Goal: Transaction & Acquisition: Book appointment/travel/reservation

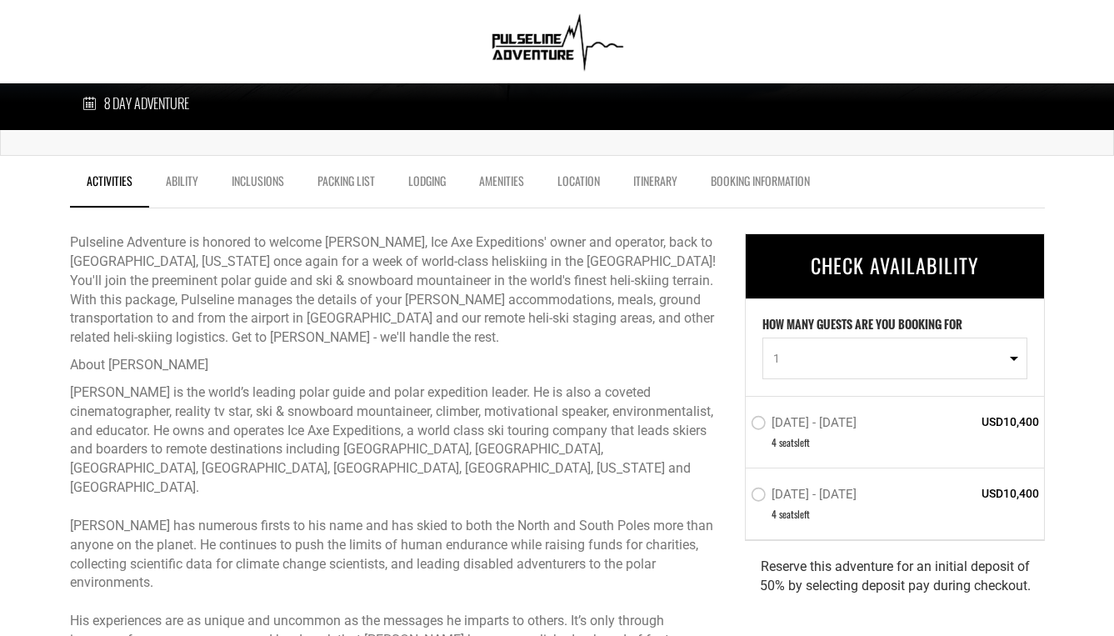
scroll to position [602, 0]
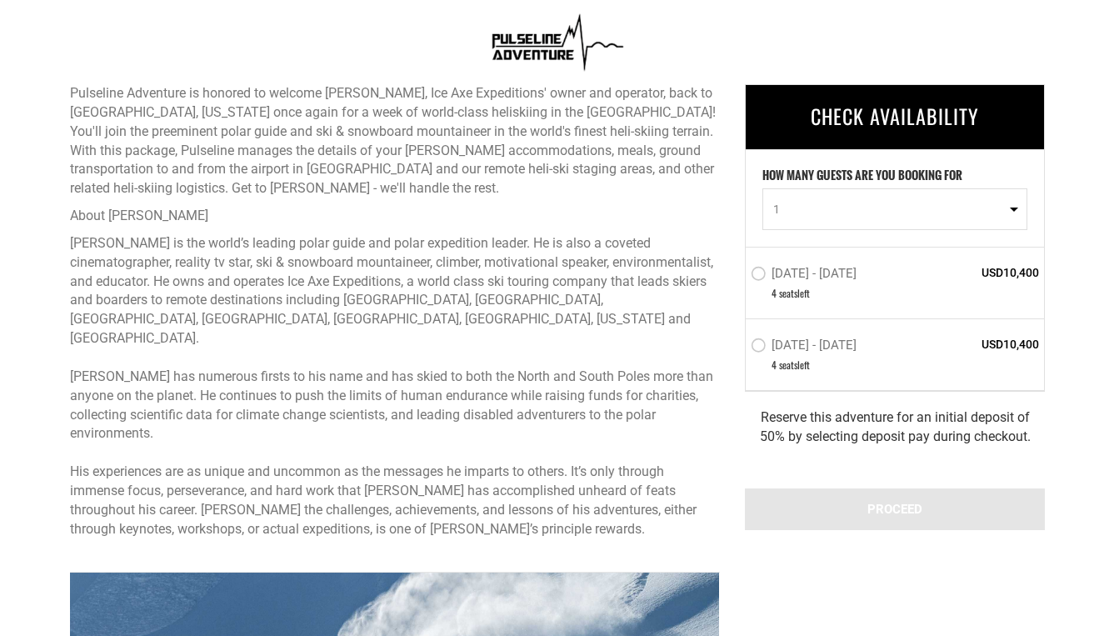
click at [825, 275] on label "[DATE] - [DATE]" at bounding box center [806, 276] width 110 height 20
click at [739, 275] on input "[DATE] - [DATE]" at bounding box center [739, 282] width 0 height 38
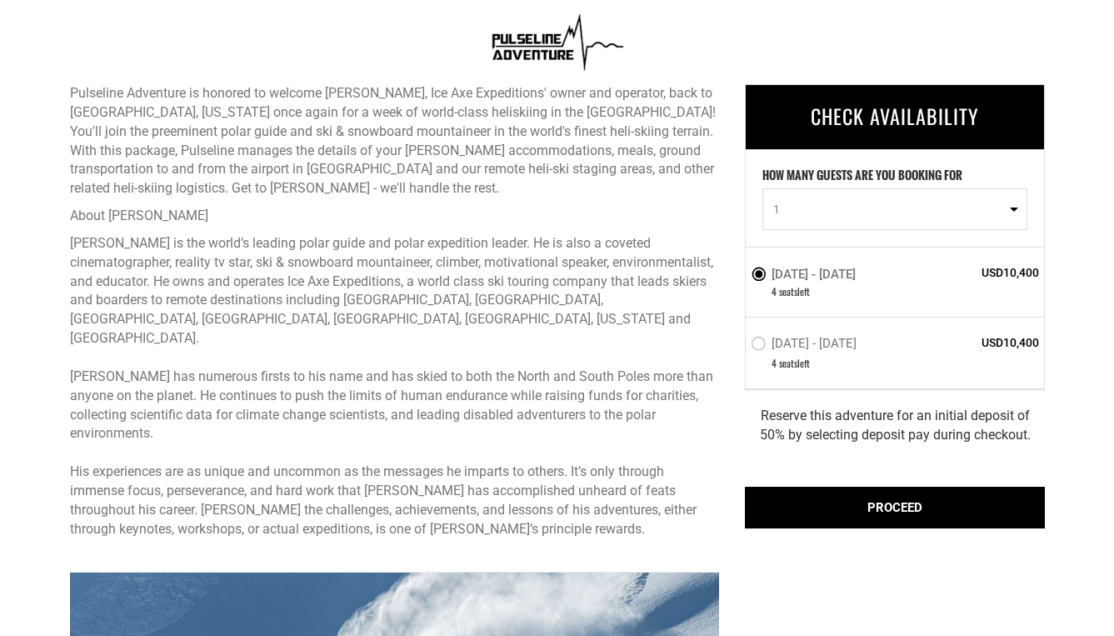
click at [937, 511] on div "PROCEED" at bounding box center [895, 508] width 300 height 42
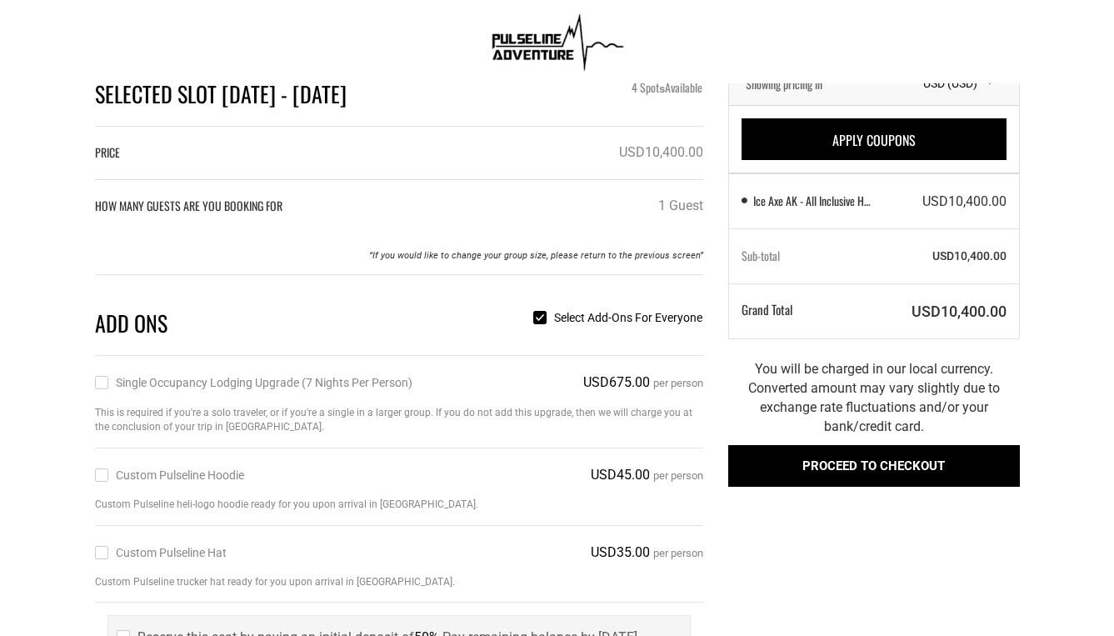
scroll to position [72, 0]
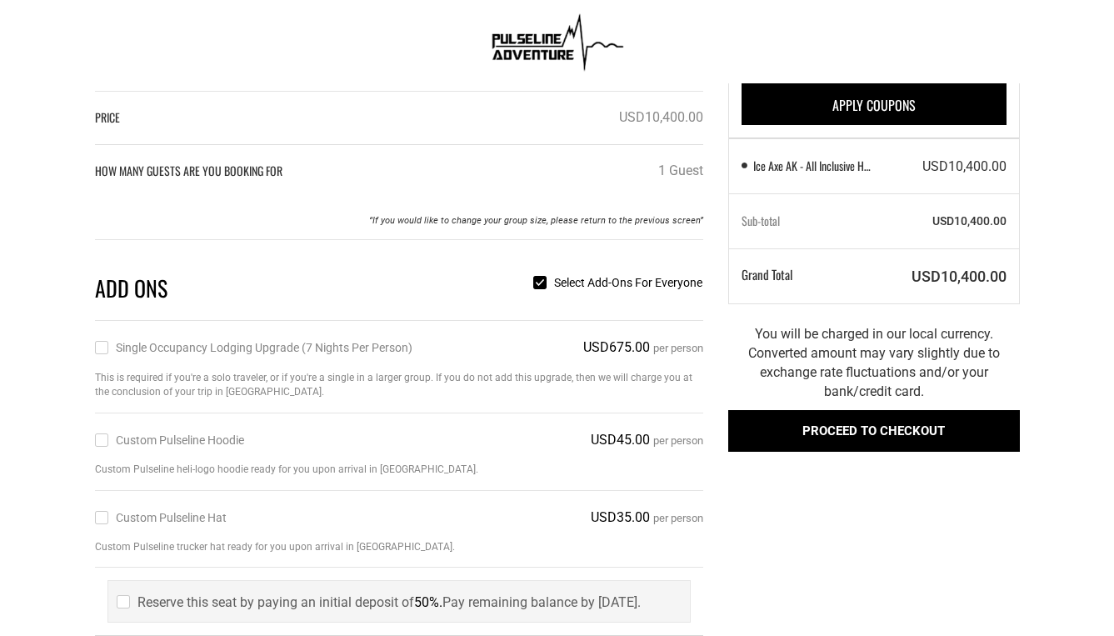
click at [256, 351] on label "Single Occupancy Lodging Upgrade (7 nights per person)" at bounding box center [254, 347] width 318 height 18
click at [106, 351] on input "Single Occupancy Lodging Upgrade (7 nights per person)" at bounding box center [100, 347] width 11 height 19
checkbox input "true"
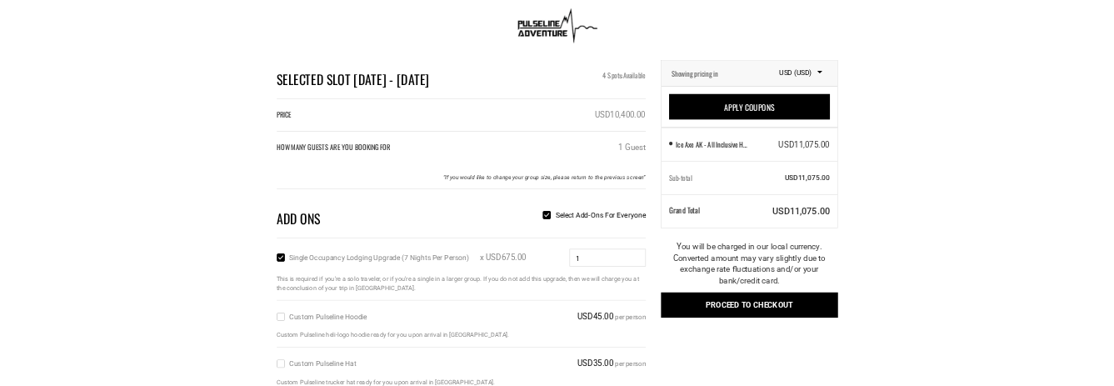
scroll to position [82, 0]
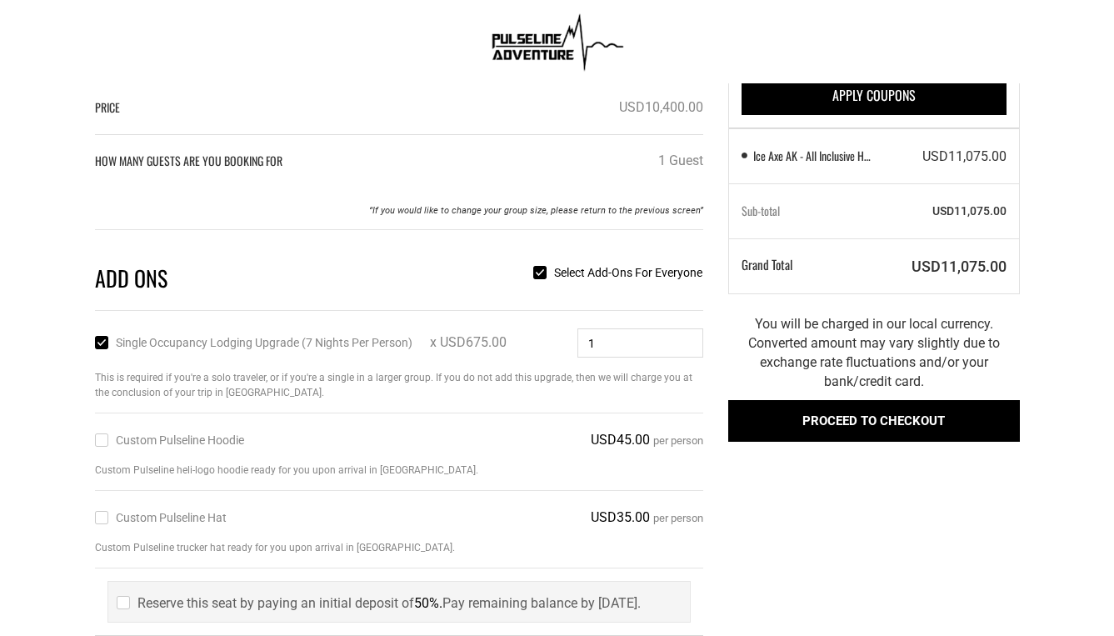
click at [889, 427] on button "Proceed to checkout" at bounding box center [875, 421] width 292 height 42
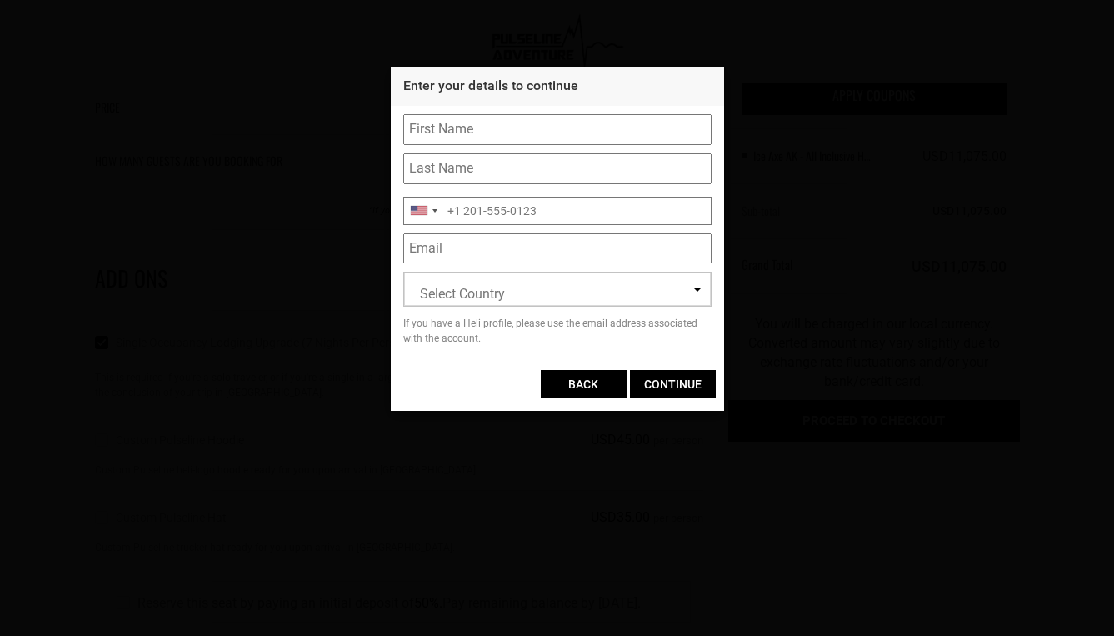
click at [538, 133] on input "text" at bounding box center [557, 129] width 308 height 31
type input "[PERSON_NAME]"
type input "Holland"
type input "14438835970"
type input "[EMAIL_ADDRESS][DOMAIN_NAME]"
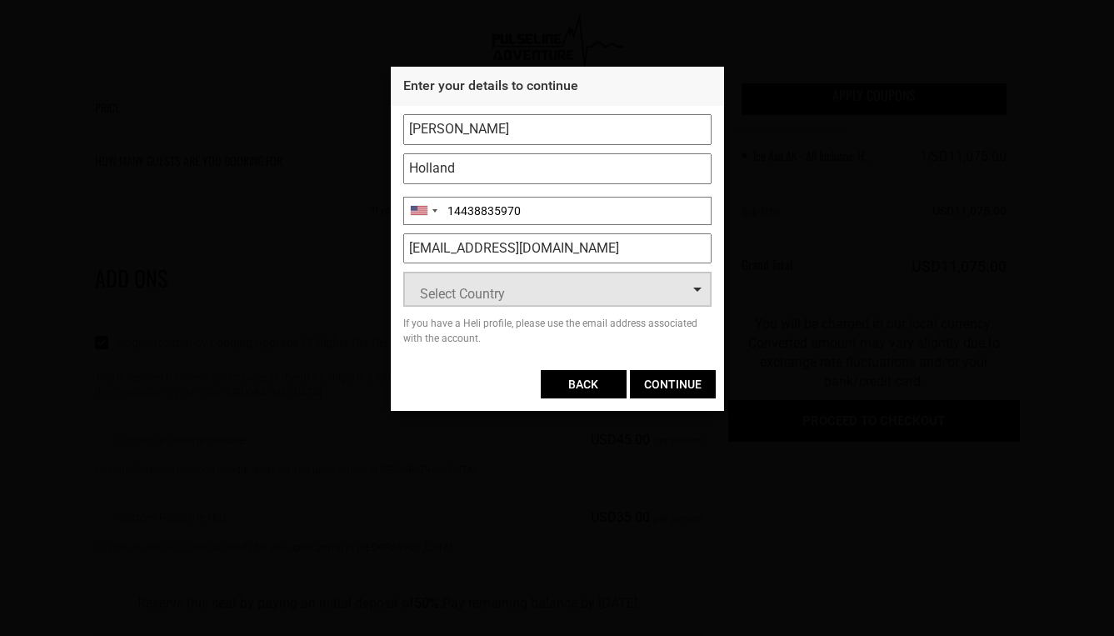
click at [597, 294] on span "Select Country" at bounding box center [557, 289] width 307 height 33
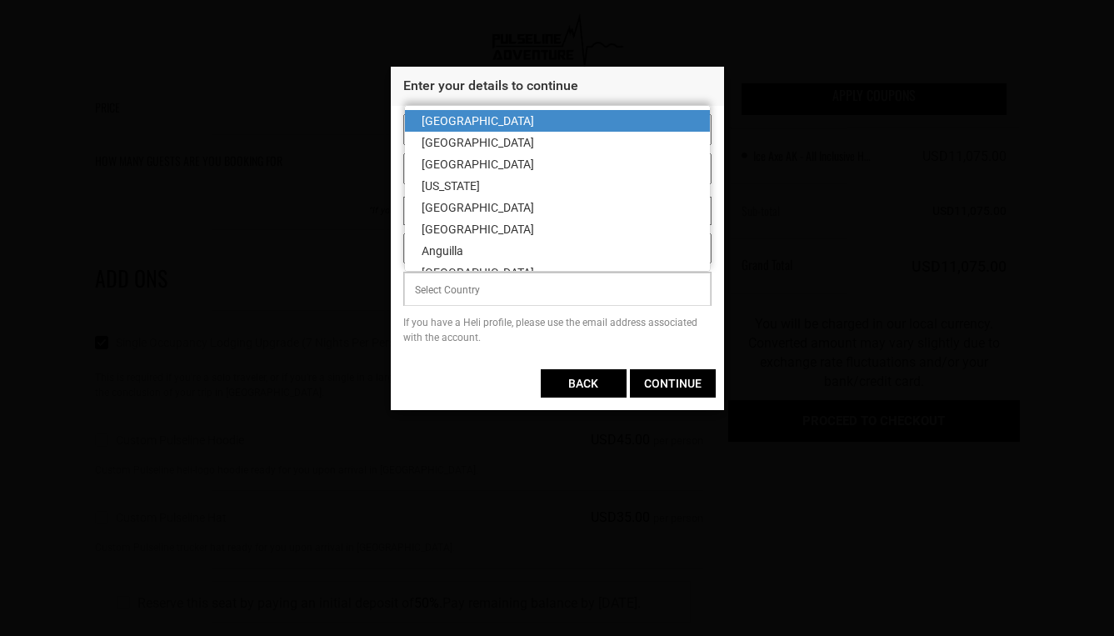
click at [459, 383] on div "BACK CONTINUE" at bounding box center [557, 383] width 333 height 53
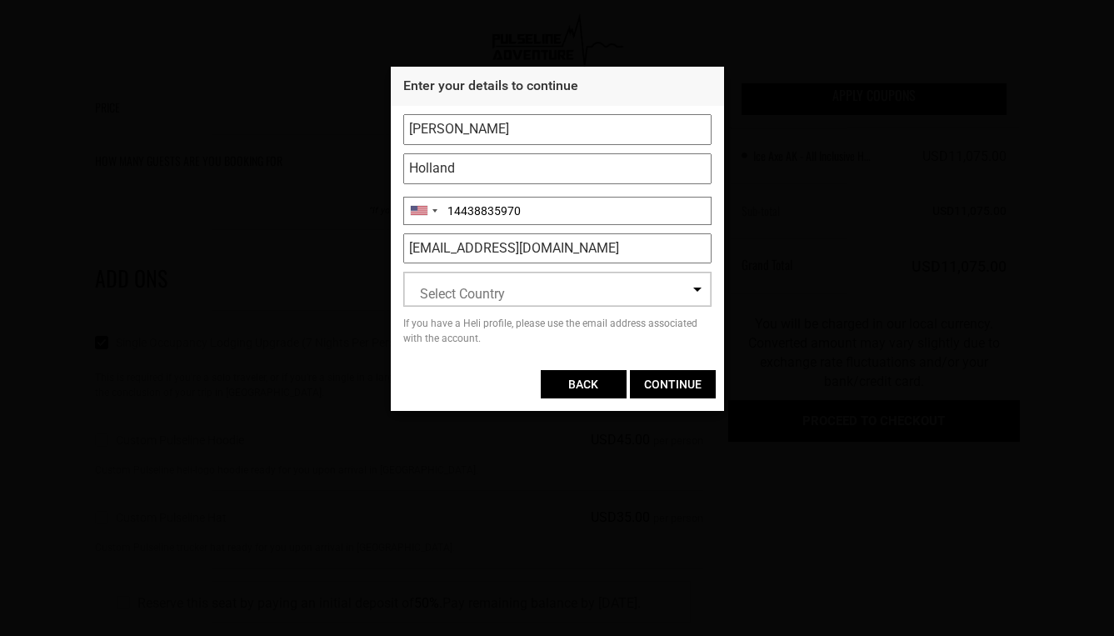
click at [588, 385] on input "BACK" at bounding box center [584, 384] width 86 height 28
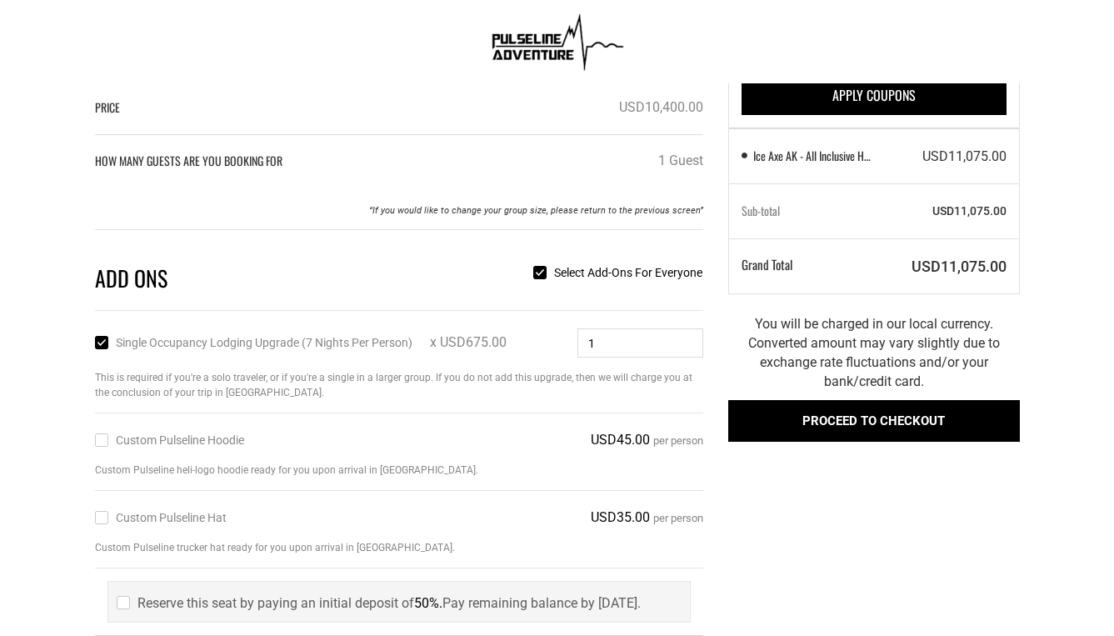
click at [742, 25] on div at bounding box center [557, 41] width 1114 height 83
